Goal: Information Seeking & Learning: Learn about a topic

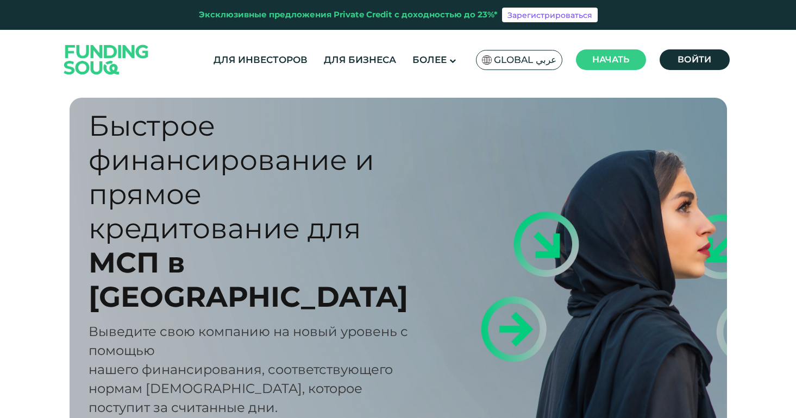
drag, startPoint x: 86, startPoint y: 134, endPoint x: 277, endPoint y: 275, distance: 237.1
click at [277, 275] on div "Быстрое финансирование и прямое кредитование для МСП в ОАЭ Выведите свою компан…" at bounding box center [407, 280] width 658 height 364
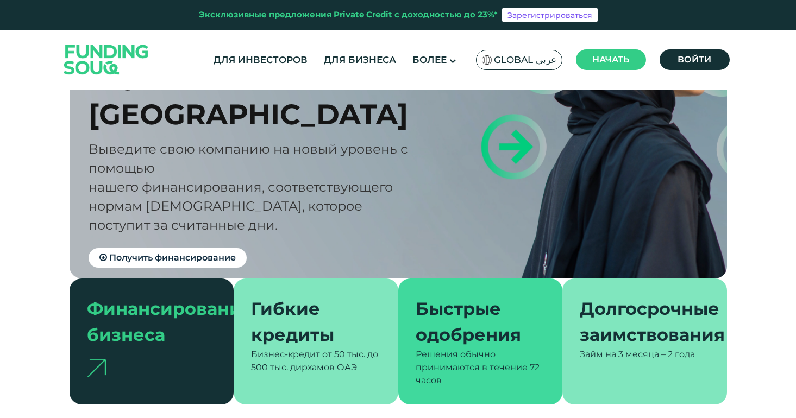
scroll to position [217, 0]
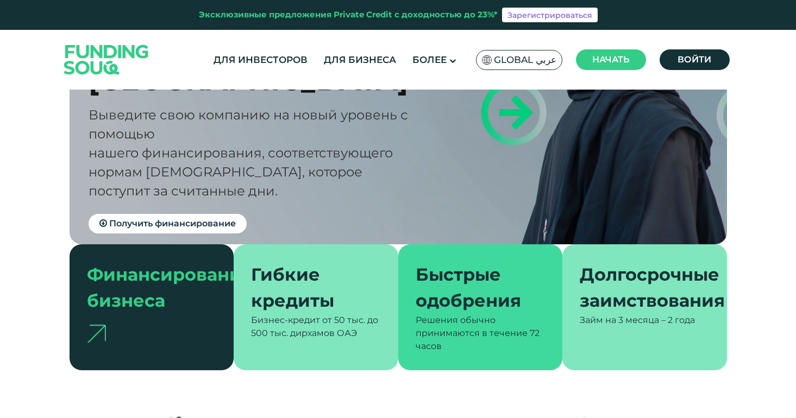
click at [132, 264] on font "Финансирование бизнеса" at bounding box center [170, 287] width 166 height 47
click at [101, 325] on img at bounding box center [96, 334] width 19 height 18
click at [98, 325] on img at bounding box center [96, 334] width 19 height 18
click at [273, 315] on font "Бизнес-кредит от" at bounding box center [291, 320] width 81 height 10
click at [469, 267] on font "Быстрые одобрения" at bounding box center [468, 287] width 105 height 47
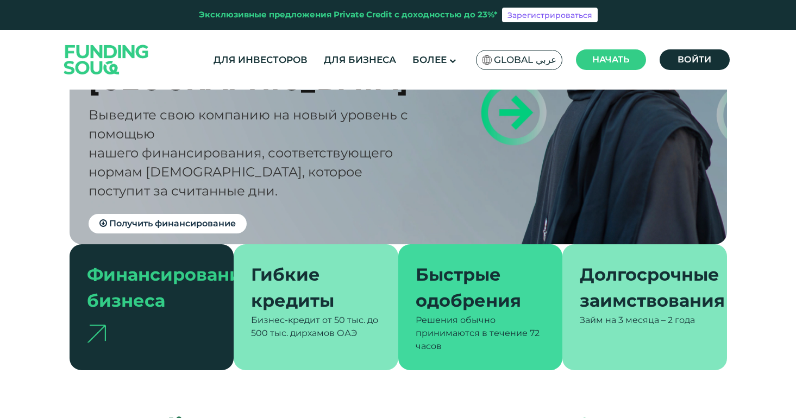
click at [619, 264] on font "Долгосрочные заимствования" at bounding box center [652, 287] width 145 height 47
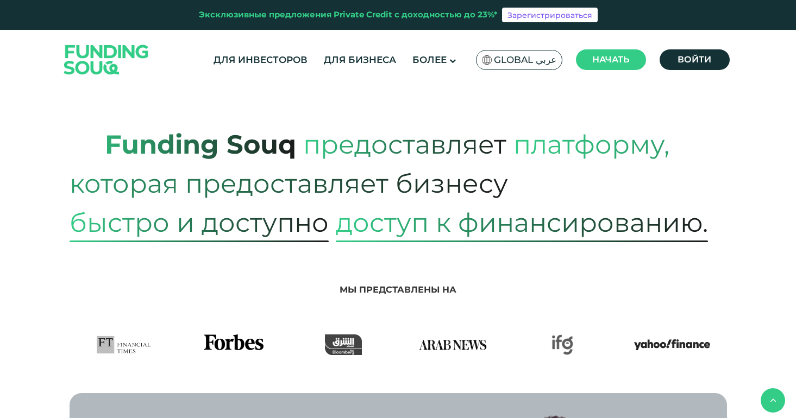
scroll to position [501, 0]
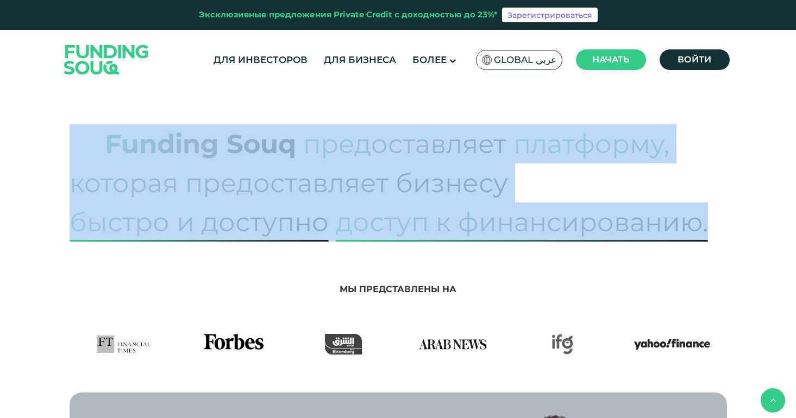
drag, startPoint x: 72, startPoint y: 203, endPoint x: 719, endPoint y: 213, distance: 646.9
copy div "Funding Souq предоставляет платформу, которая предоставляет бизнесу быстро и до…"
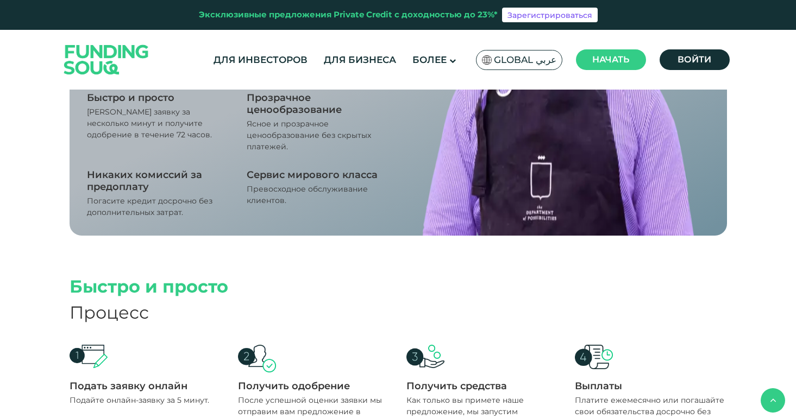
scroll to position [1141, 0]
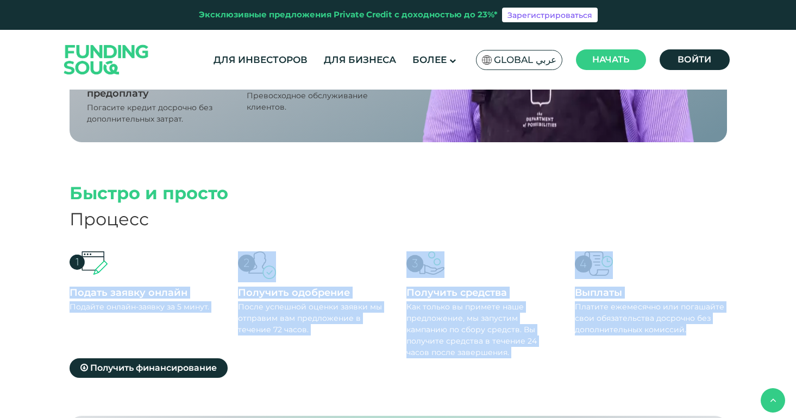
drag, startPoint x: 54, startPoint y: 261, endPoint x: 694, endPoint y: 301, distance: 640.4
click at [694, 301] on section "Быстро и просто Процесс Подать заявку онлайн Подайте онлайн-заявку за 5 минут. …" at bounding box center [398, 298] width 796 height 236
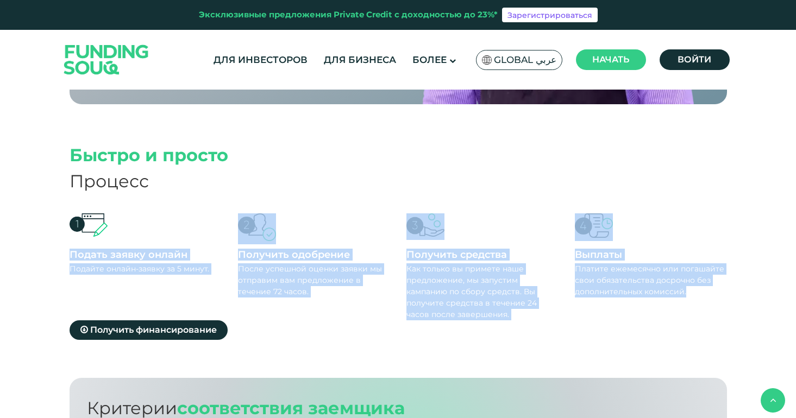
scroll to position [1225, 0]
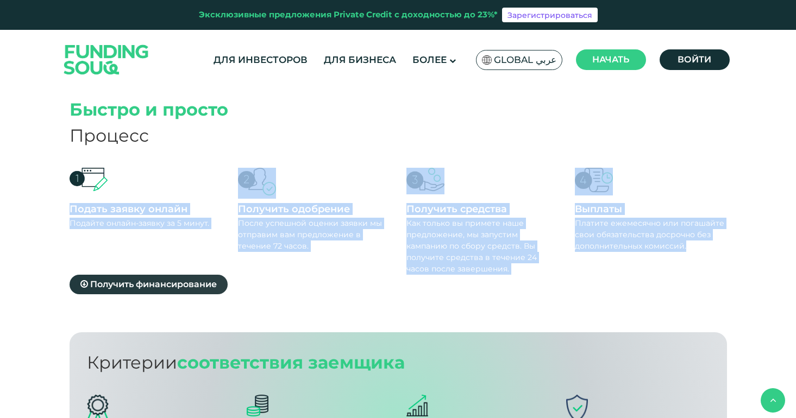
click at [203, 279] on font "Получить финансирование" at bounding box center [153, 284] width 127 height 10
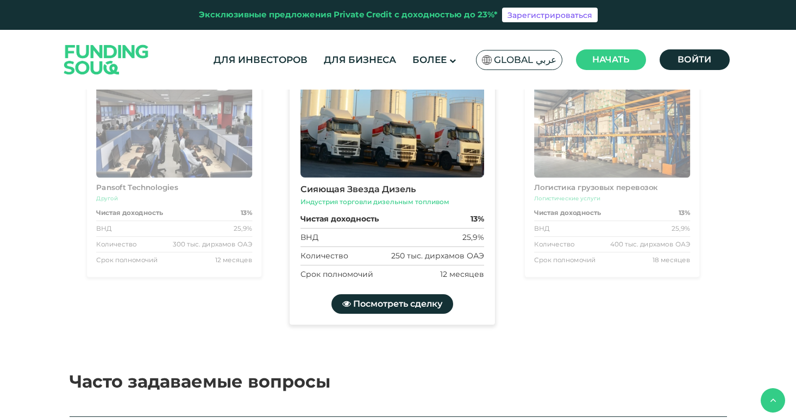
scroll to position [1245, 0]
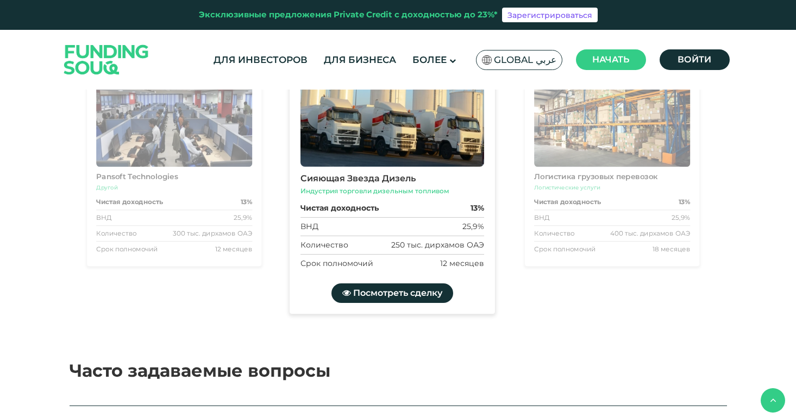
drag, startPoint x: 60, startPoint y: 152, endPoint x: 709, endPoint y: 191, distance: 649.6
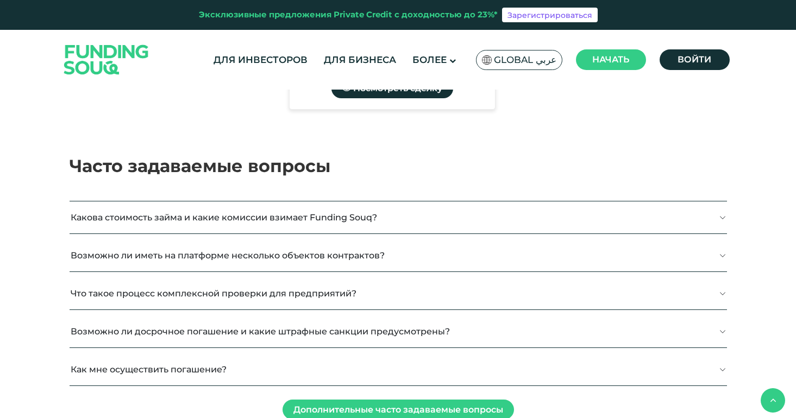
scroll to position [1383, 0]
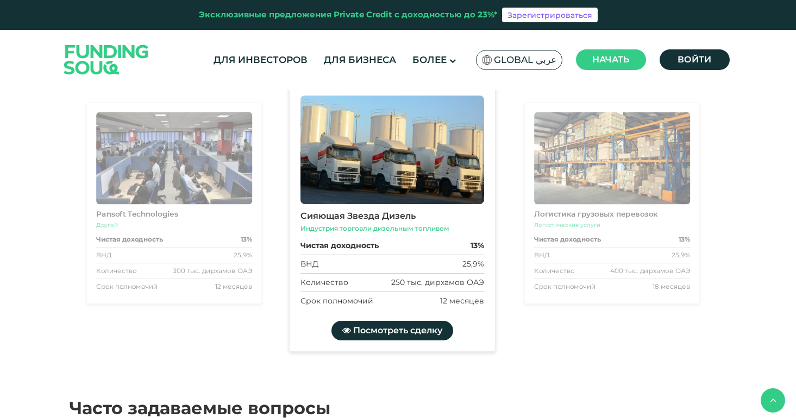
drag, startPoint x: 100, startPoint y: 177, endPoint x: 669, endPoint y: 294, distance: 580.4
copy div "Критерии соответствия заемщика Регистрация бизнеса Предприятия должны быть заре…"
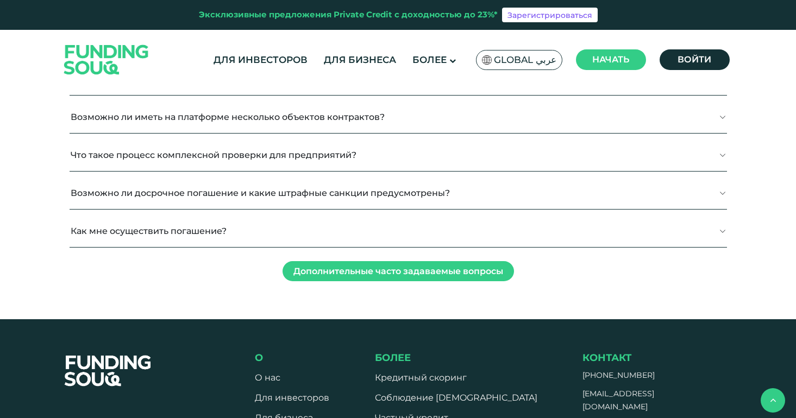
scroll to position [1681, 0]
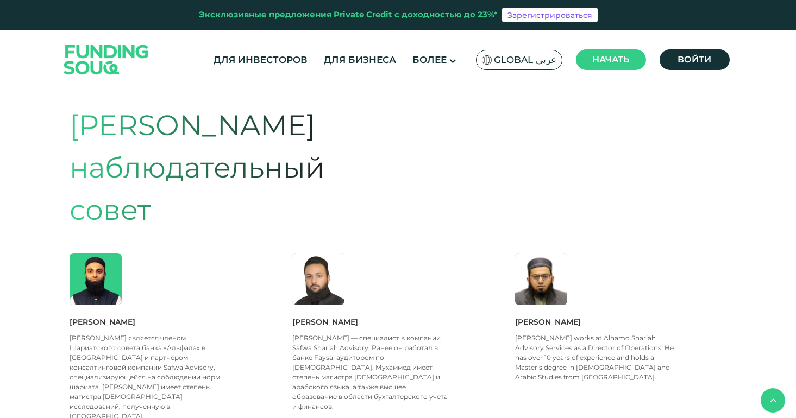
scroll to position [877, 0]
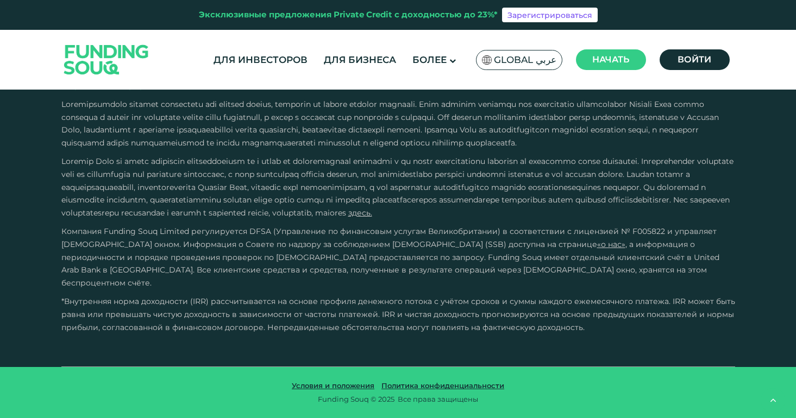
scroll to position [2208, 0]
drag, startPoint x: 71, startPoint y: 222, endPoint x: 680, endPoint y: 256, distance: 610.2
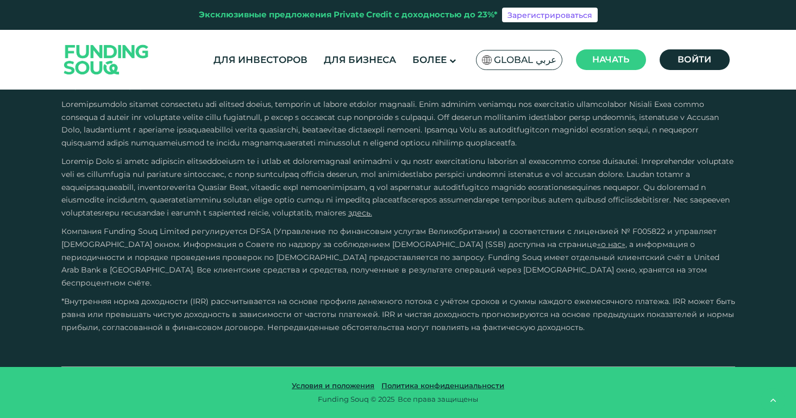
drag, startPoint x: 59, startPoint y: 105, endPoint x: 305, endPoint y: 156, distance: 250.9
copy div "Loremi dolorsita conse a elits doeiusmo tempori Utlabor Etdo? M aliquaeni admin…"
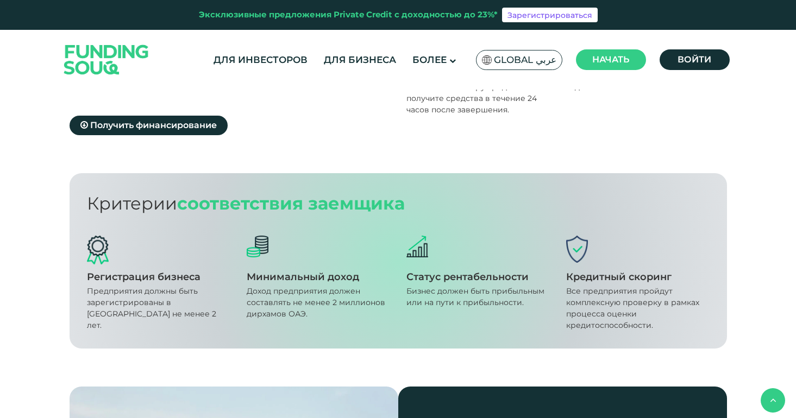
scroll to position [0, 0]
